Goal: Information Seeking & Learning: Check status

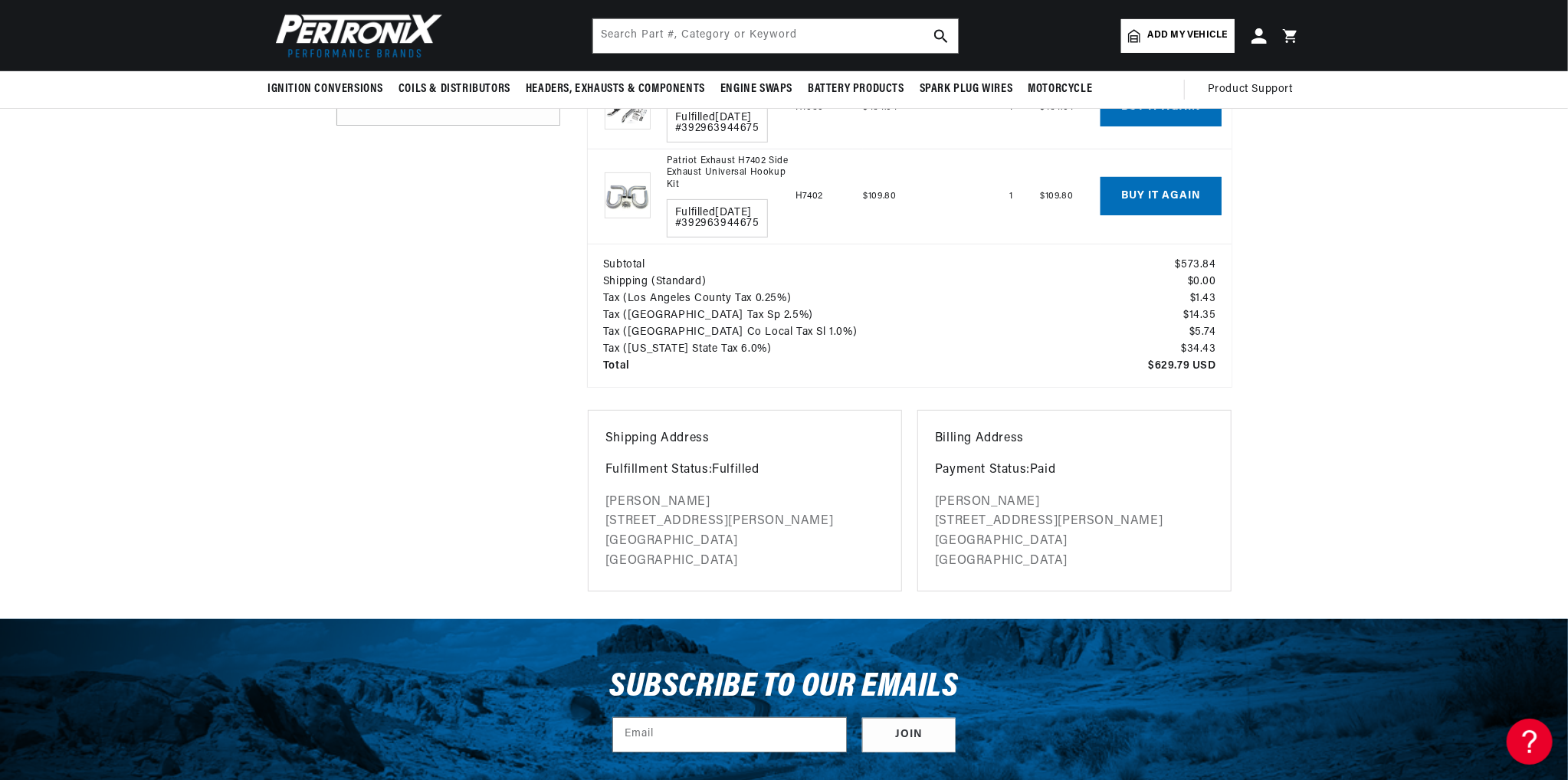
scroll to position [0, 1913]
drag, startPoint x: 603, startPoint y: 492, endPoint x: 803, endPoint y: 494, distance: 200.0
click at [803, 494] on div "Shipping Address Fulfillment Status: Fulfilled Elias Azar 11641 Lyster Avenue L…" at bounding box center [744, 501] width 314 height 183
click at [772, 521] on p "Elias Azar 11641 Lyster Avenue Los Angeles CA 91326 United States" at bounding box center [744, 532] width 279 height 78
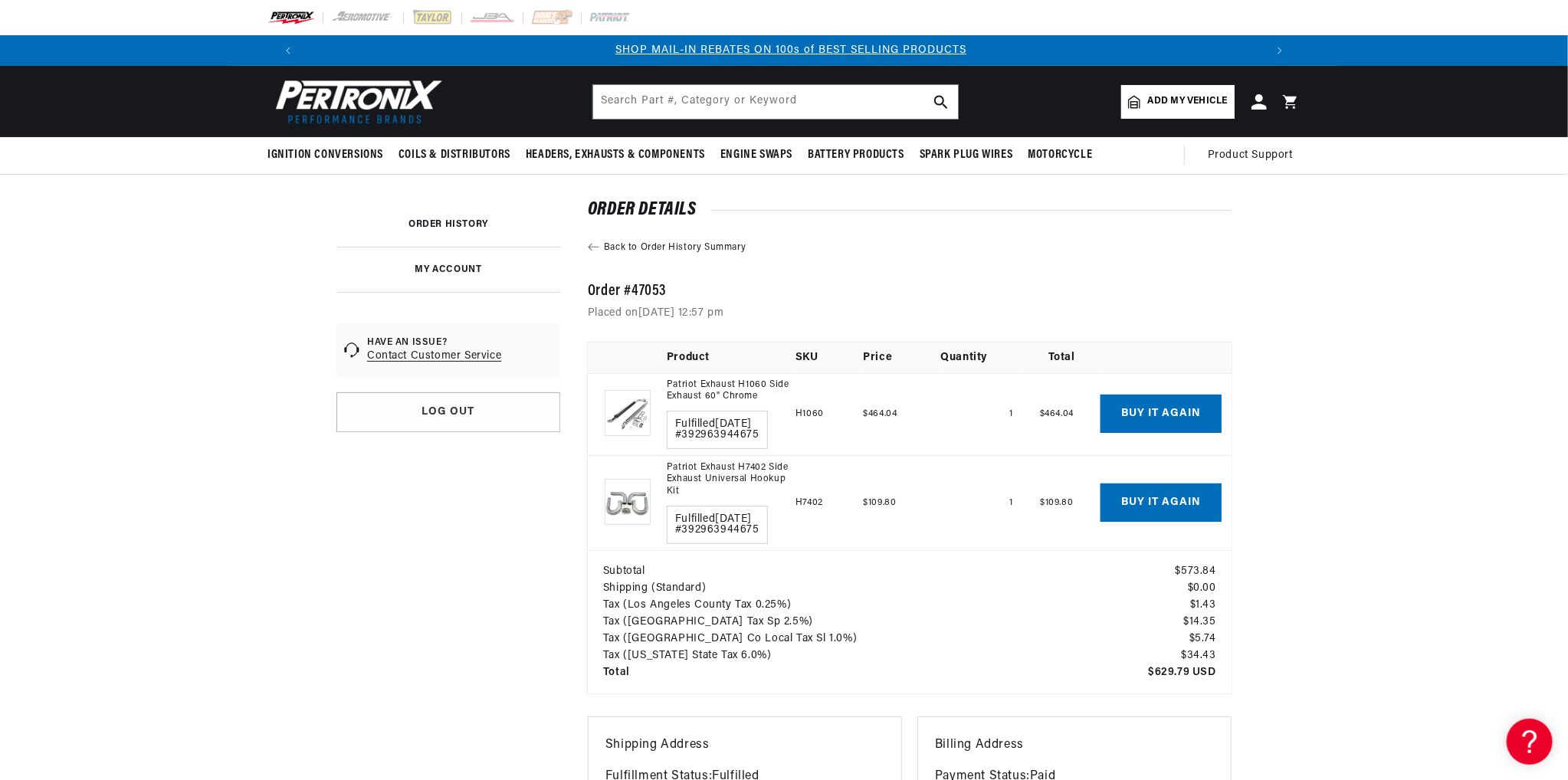
scroll to position [0, 957]
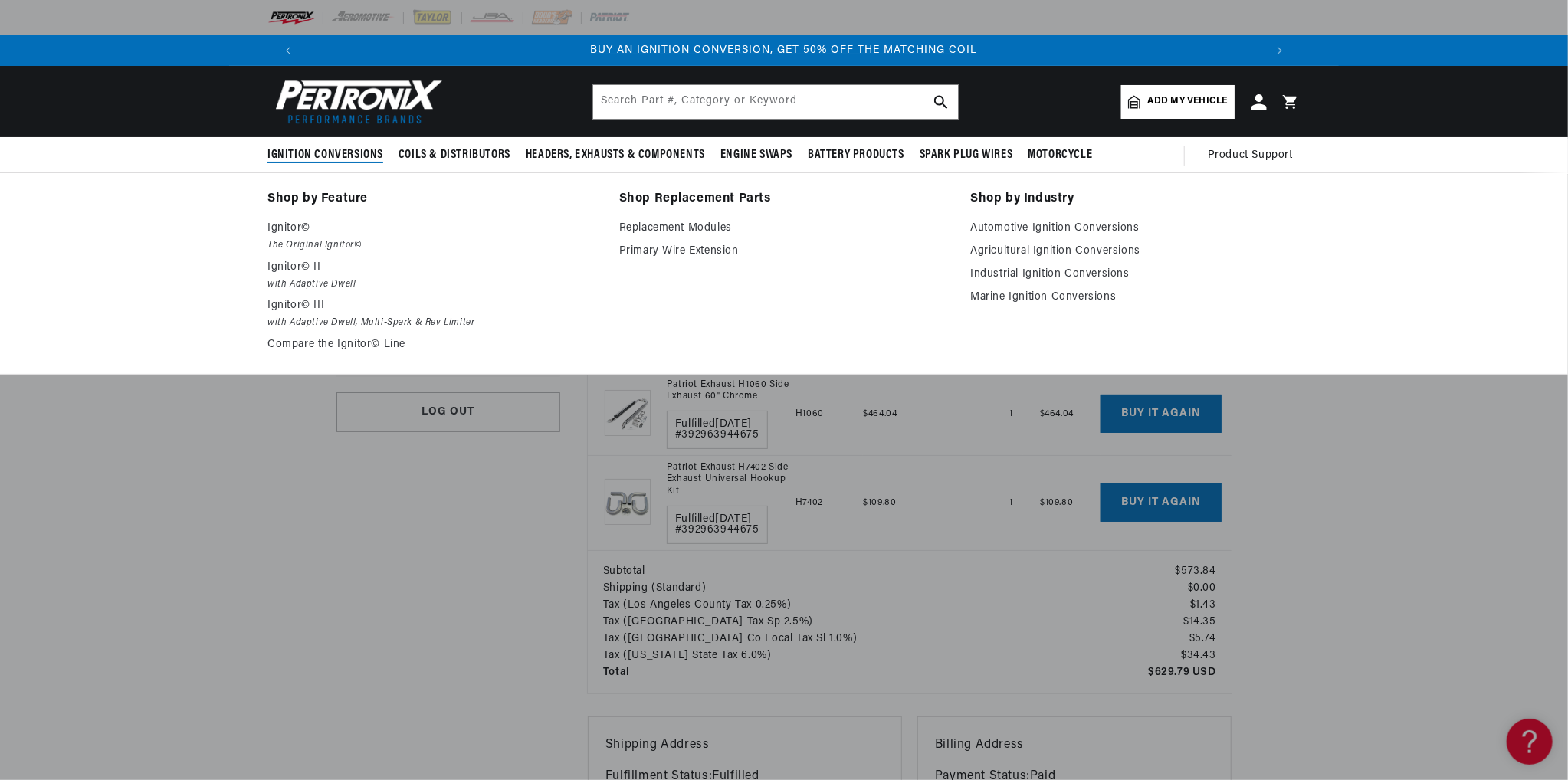
click at [316, 154] on span "Ignition Conversions" at bounding box center [325, 155] width 115 height 16
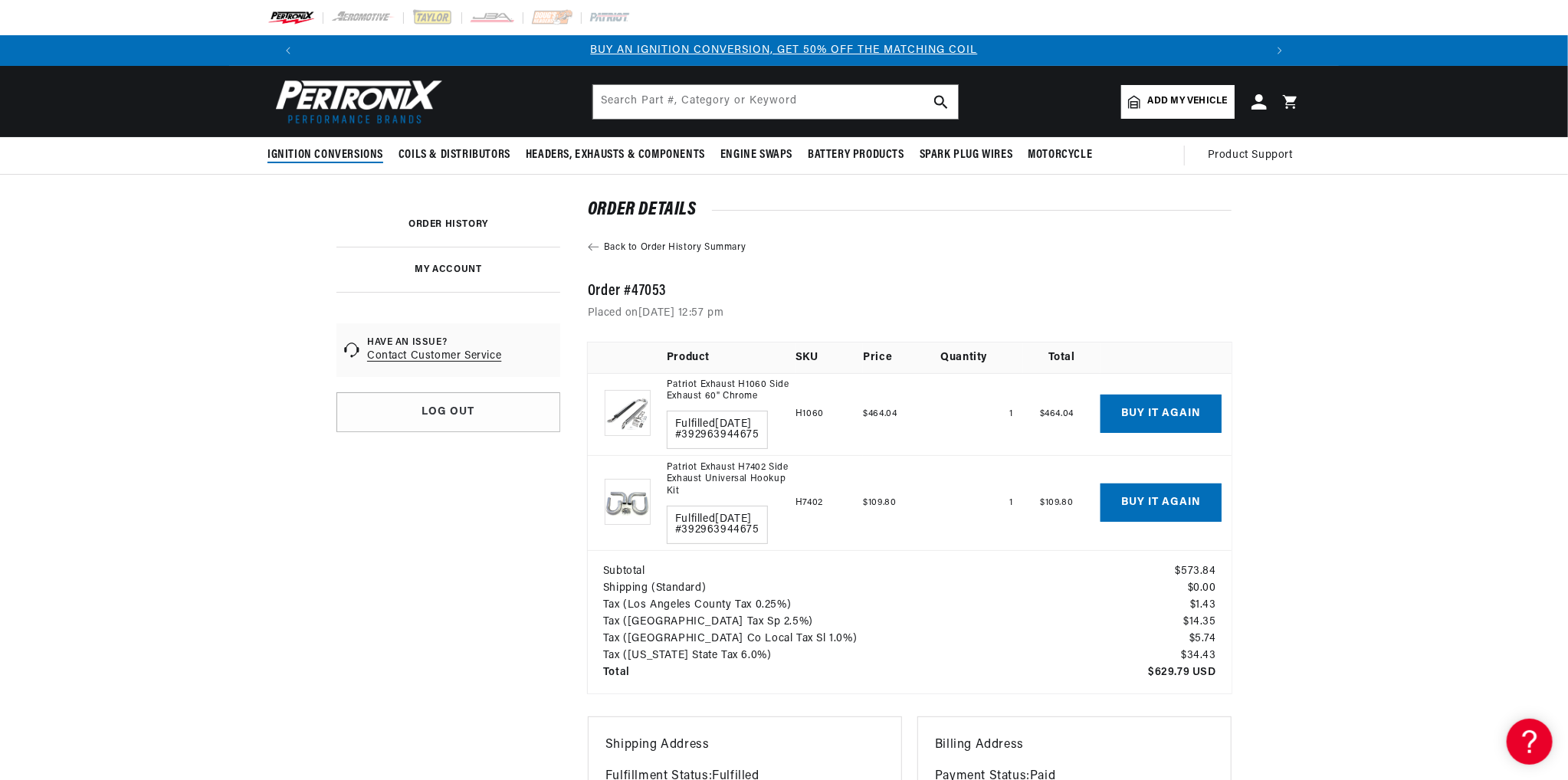
click at [322, 155] on span "Ignition Conversions" at bounding box center [325, 155] width 115 height 16
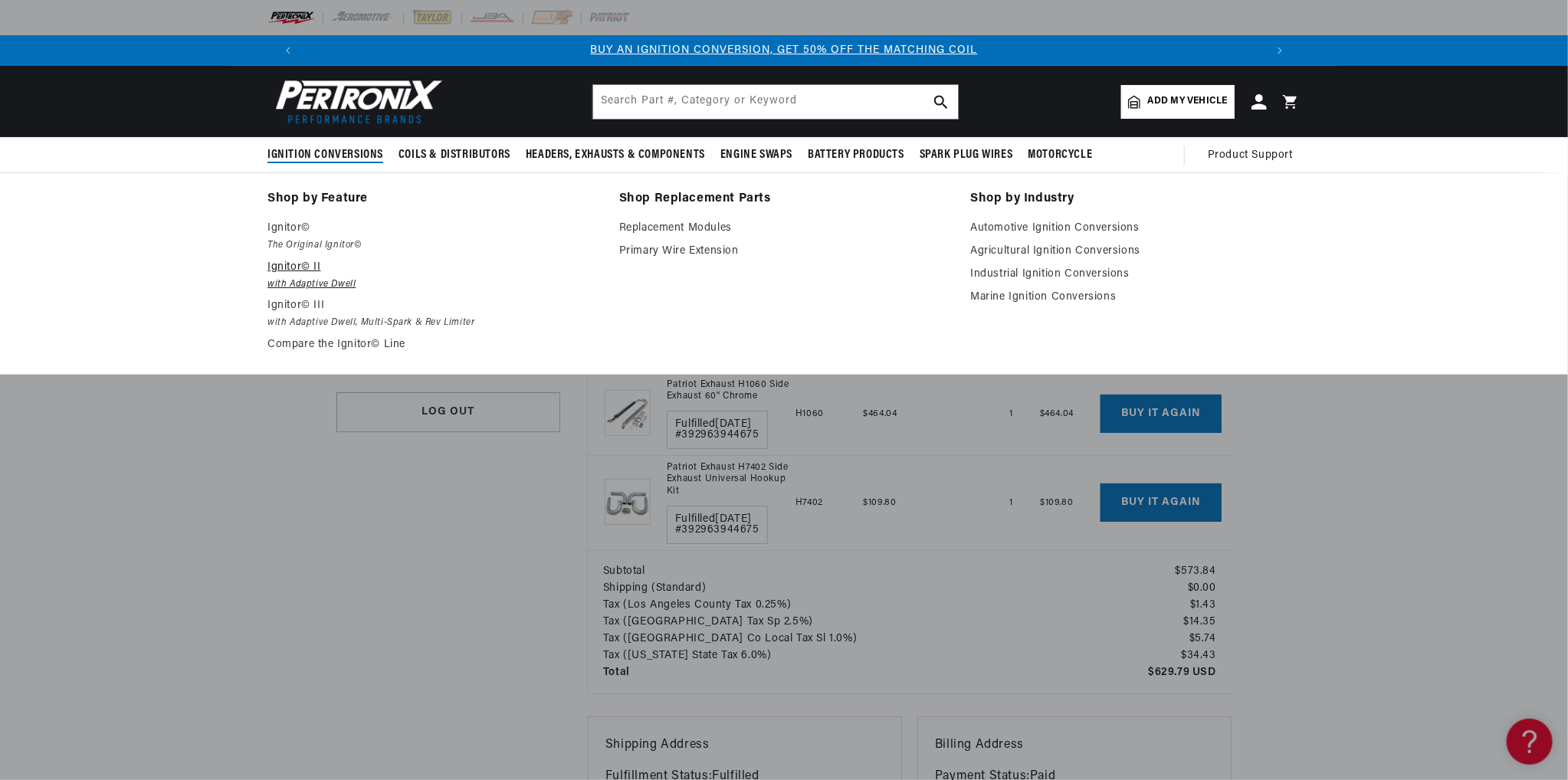
click at [328, 272] on p "Ignitor© II" at bounding box center [433, 268] width 330 height 19
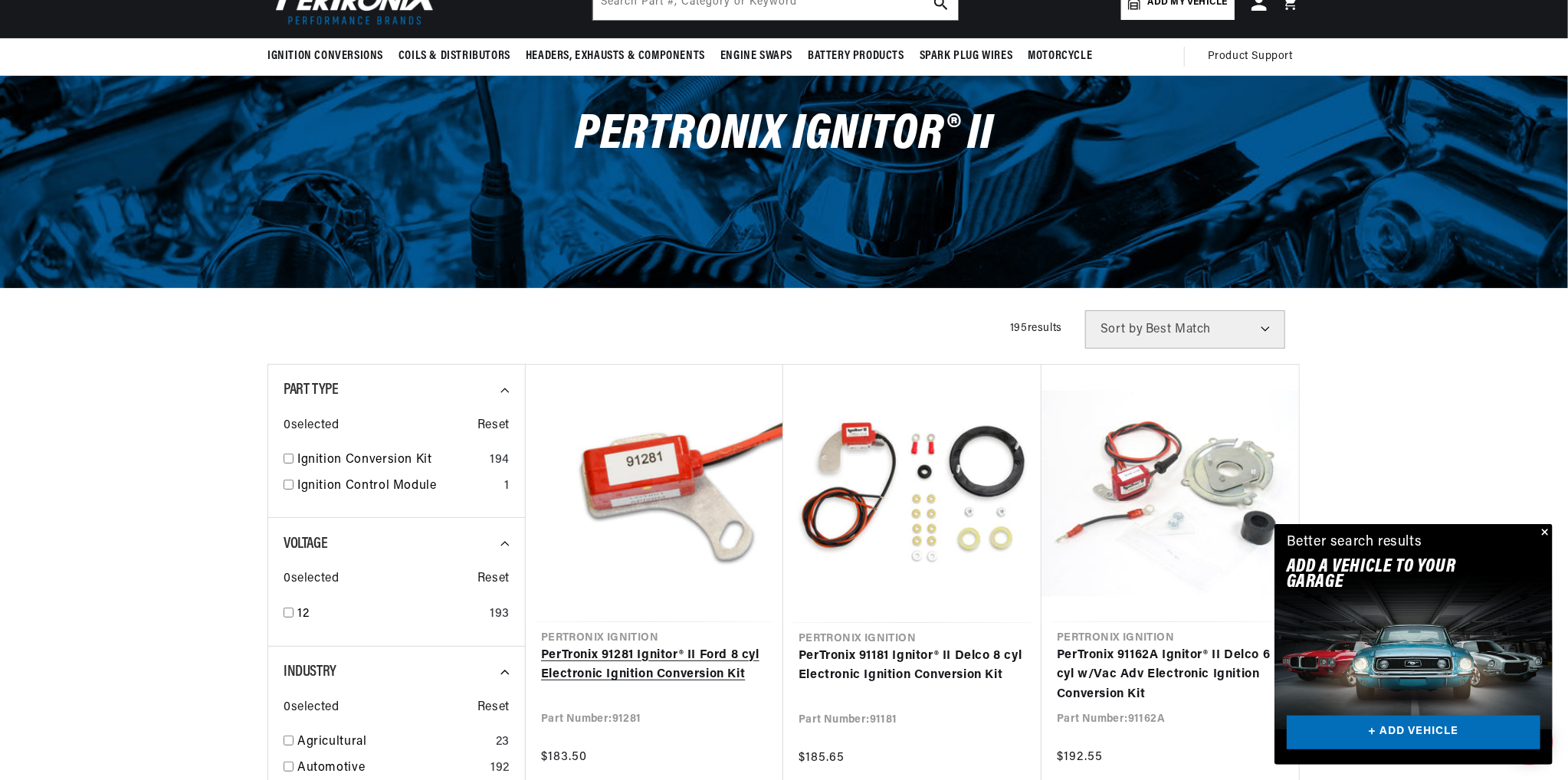
scroll to position [230, 0]
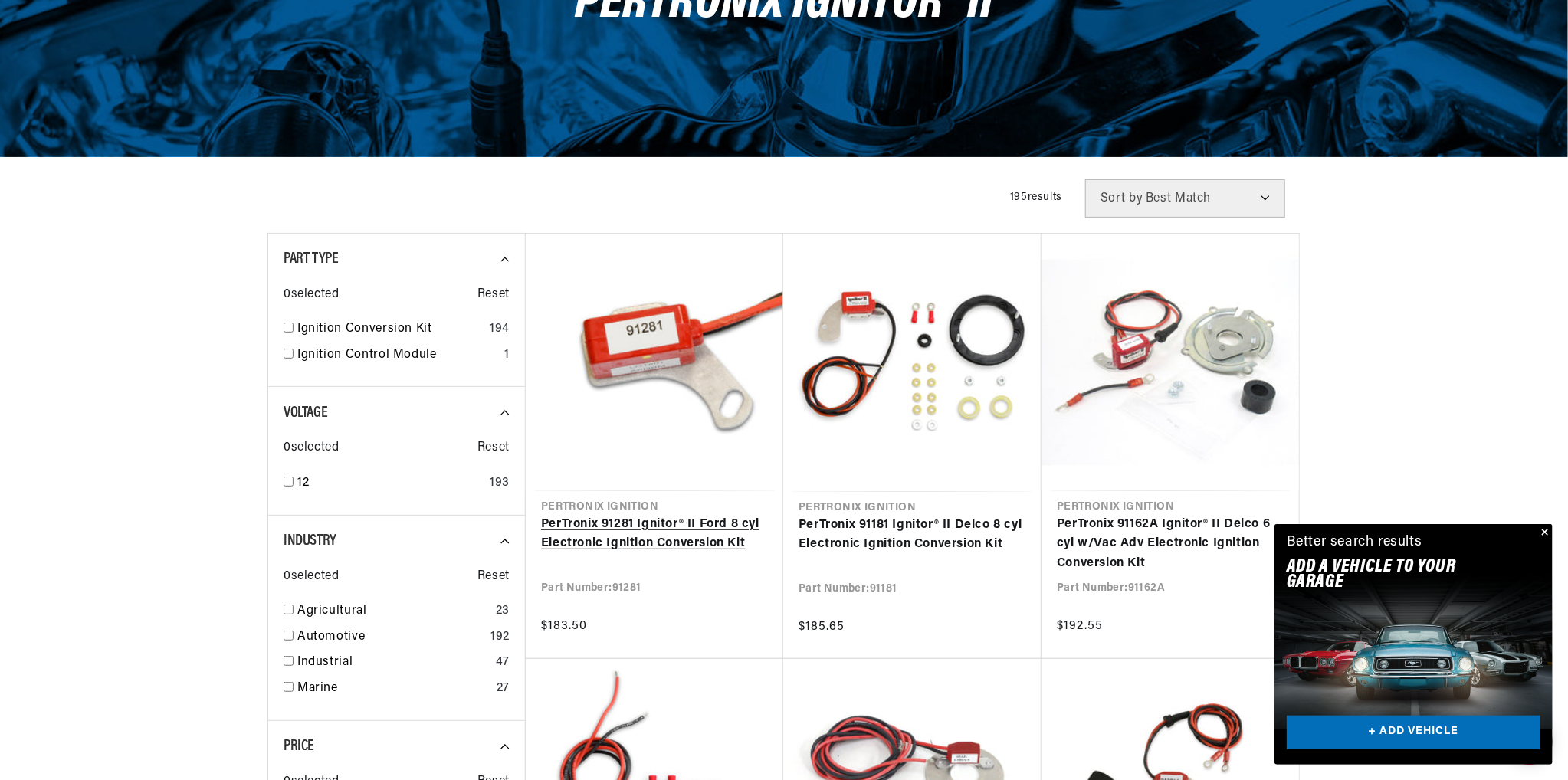
click at [676, 542] on link "PerTronix 91281 Ignitor® II Ford 8 cyl Electronic Ignition Conversion Kit" at bounding box center [653, 534] width 227 height 39
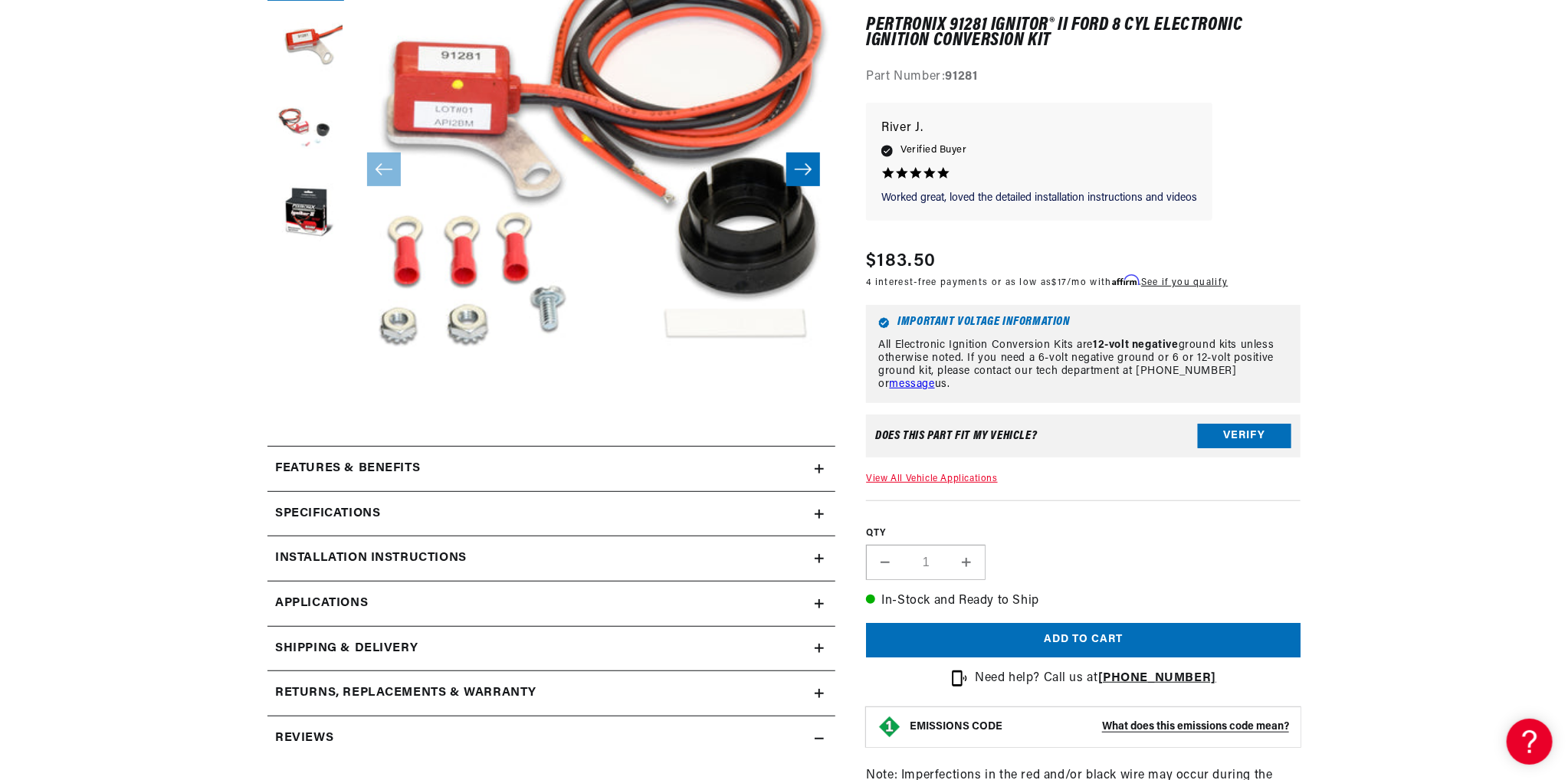
scroll to position [0, 1913]
